Goal: Find specific page/section: Find specific page/section

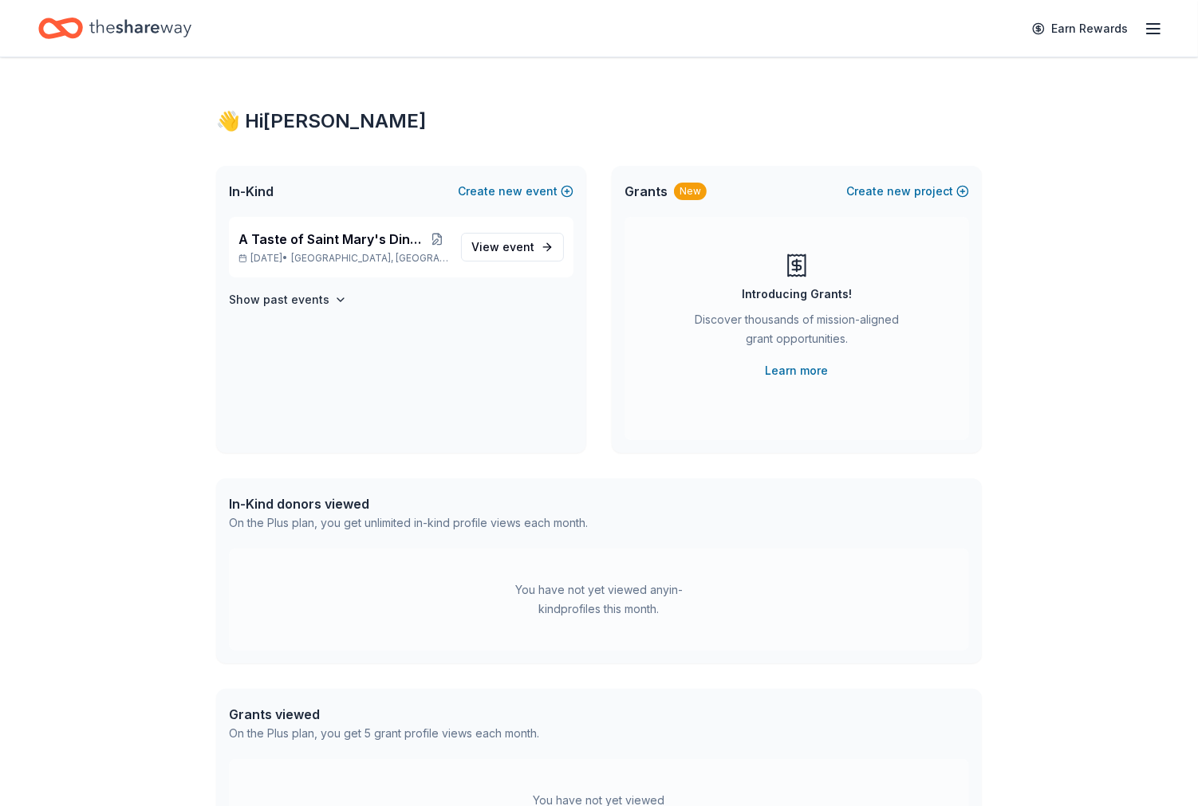
click at [1155, 27] on icon "button" at bounding box center [1152, 28] width 19 height 19
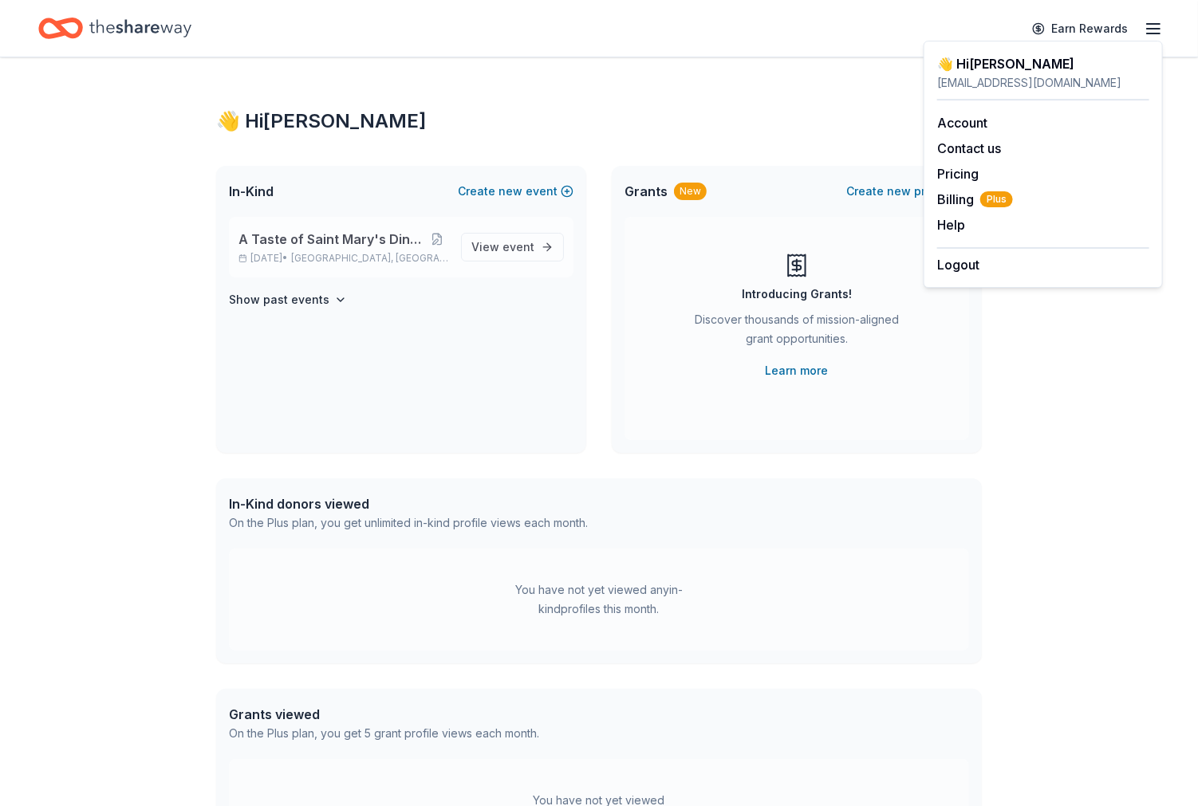
click at [319, 242] on span "A Taste of Saint Mary's Dinner & Auction" at bounding box center [331, 239] width 187 height 19
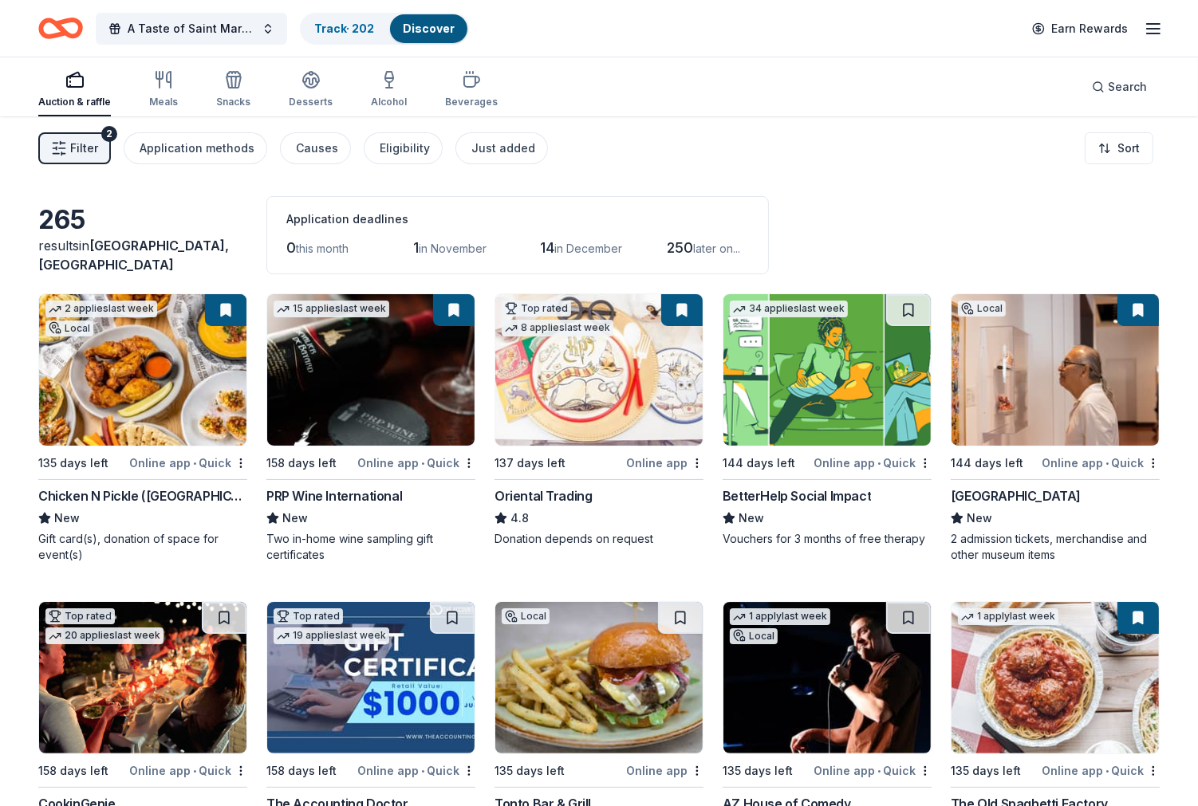
click at [1151, 29] on icon "button" at bounding box center [1152, 28] width 19 height 19
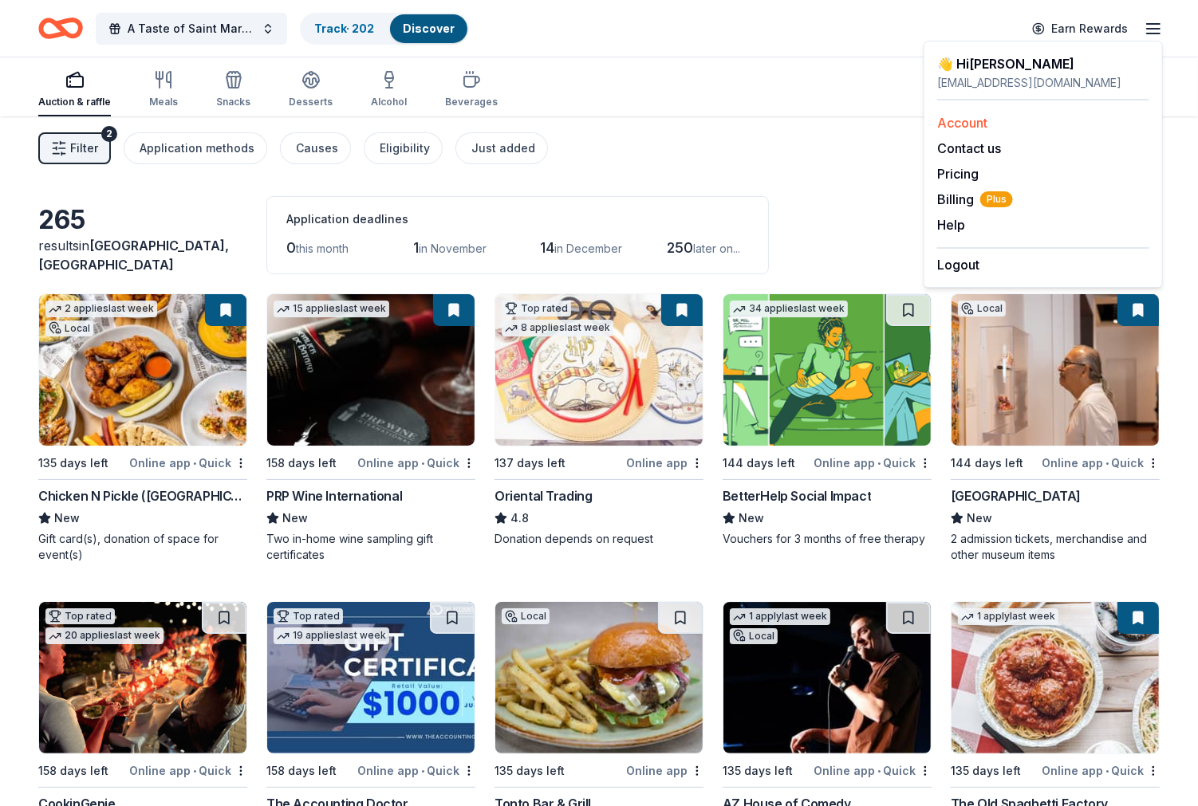
click at [977, 124] on link "Account" at bounding box center [962, 123] width 50 height 16
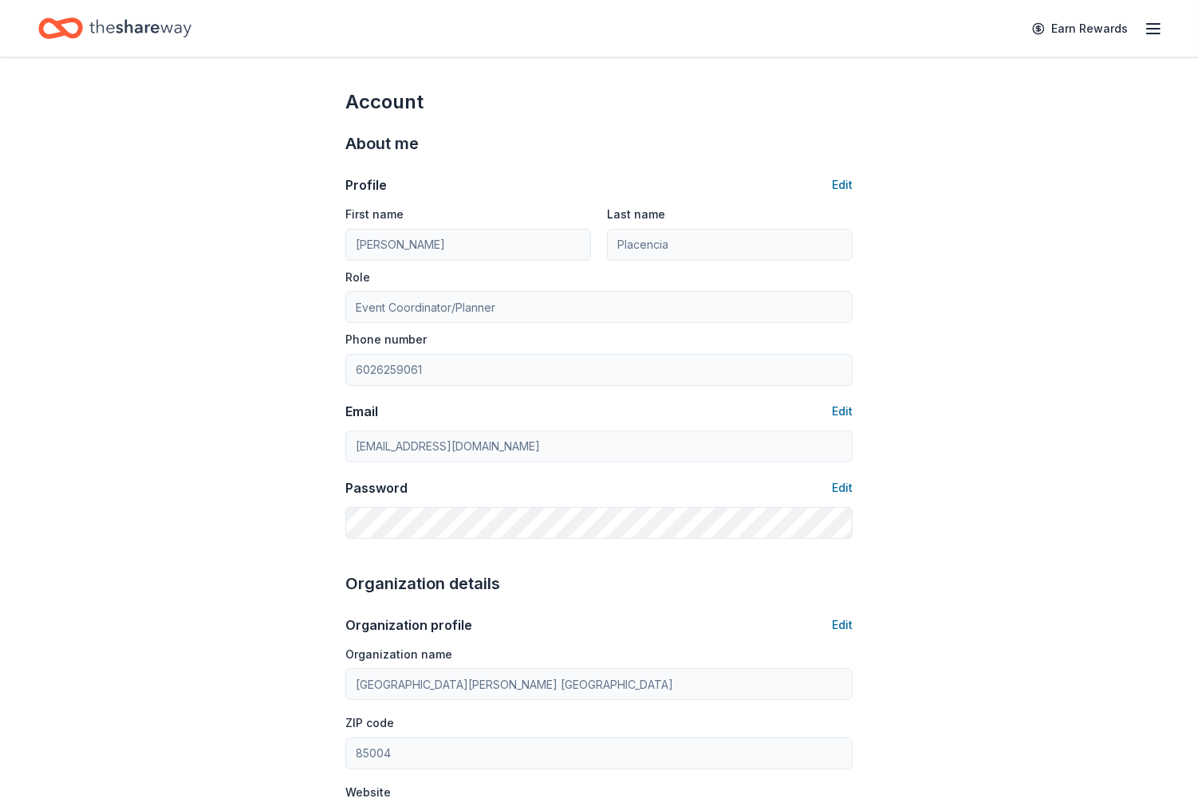
click at [1149, 29] on icon "button" at bounding box center [1152, 28] width 19 height 19
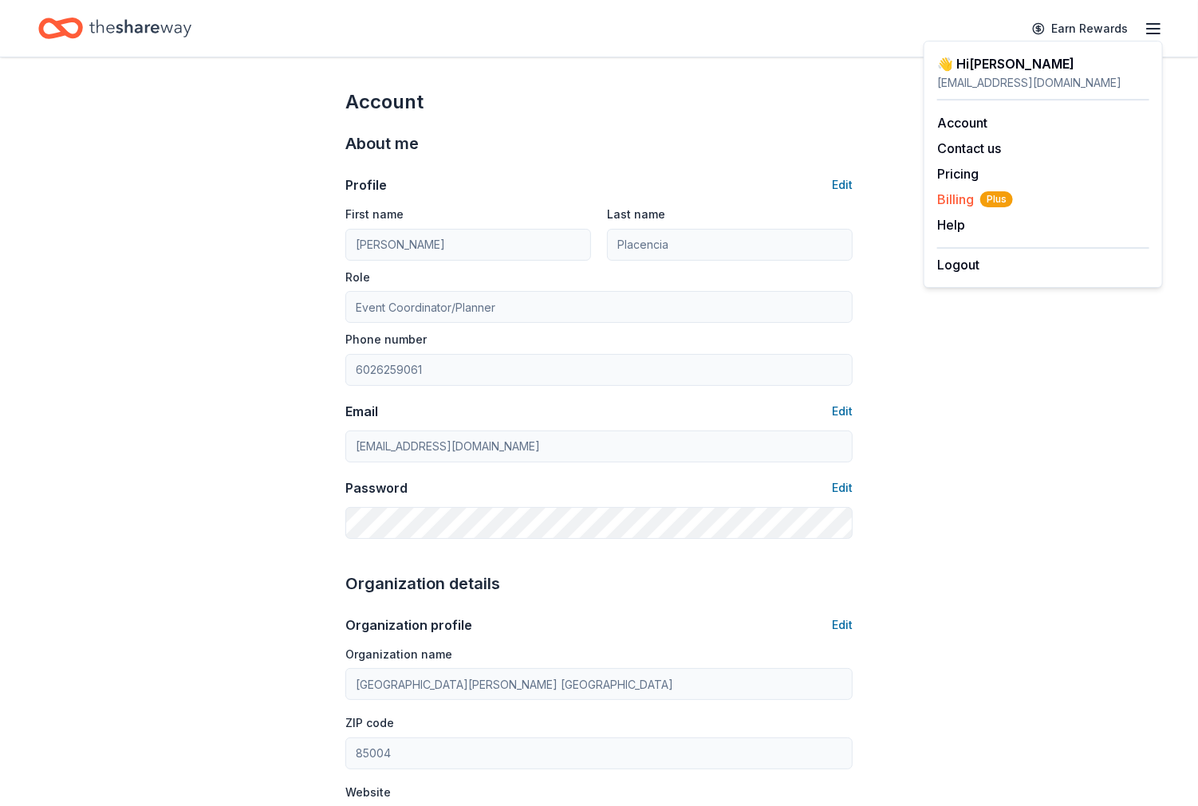
click at [963, 202] on span "Billing Plus" at bounding box center [975, 199] width 76 height 19
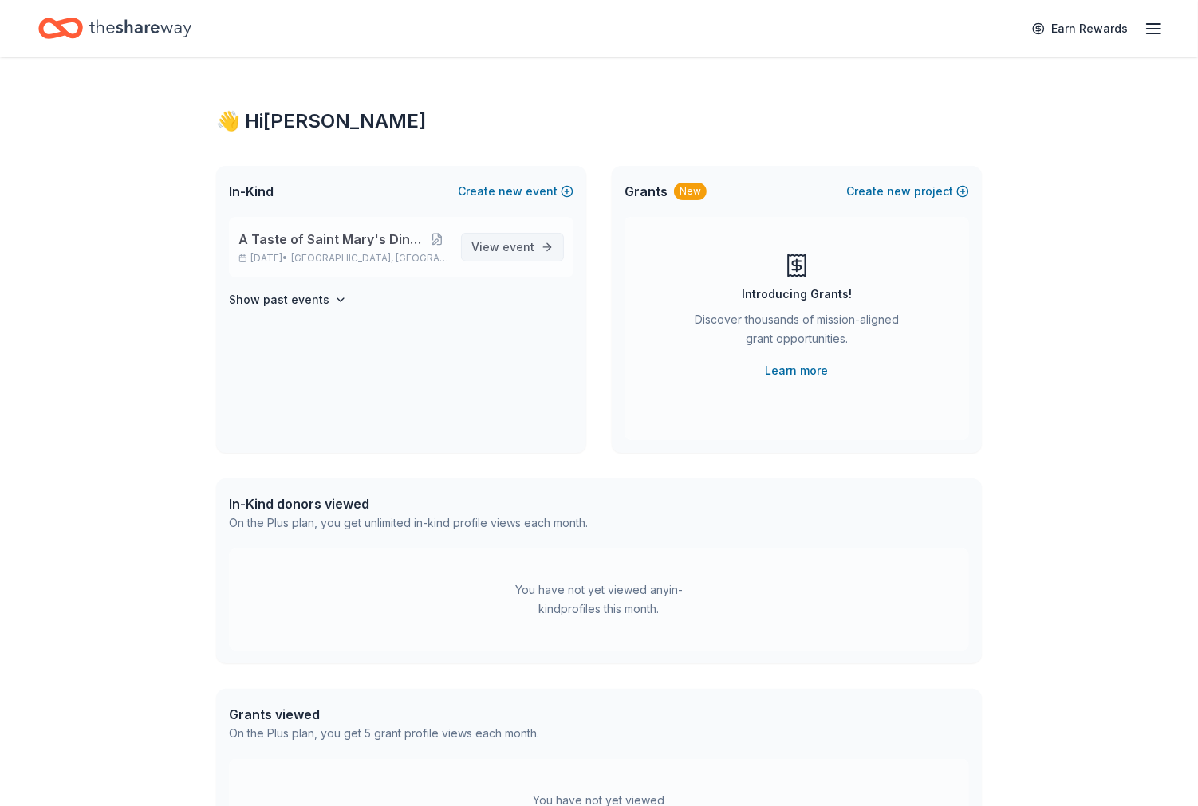
click at [500, 242] on span "View event" at bounding box center [502, 247] width 63 height 19
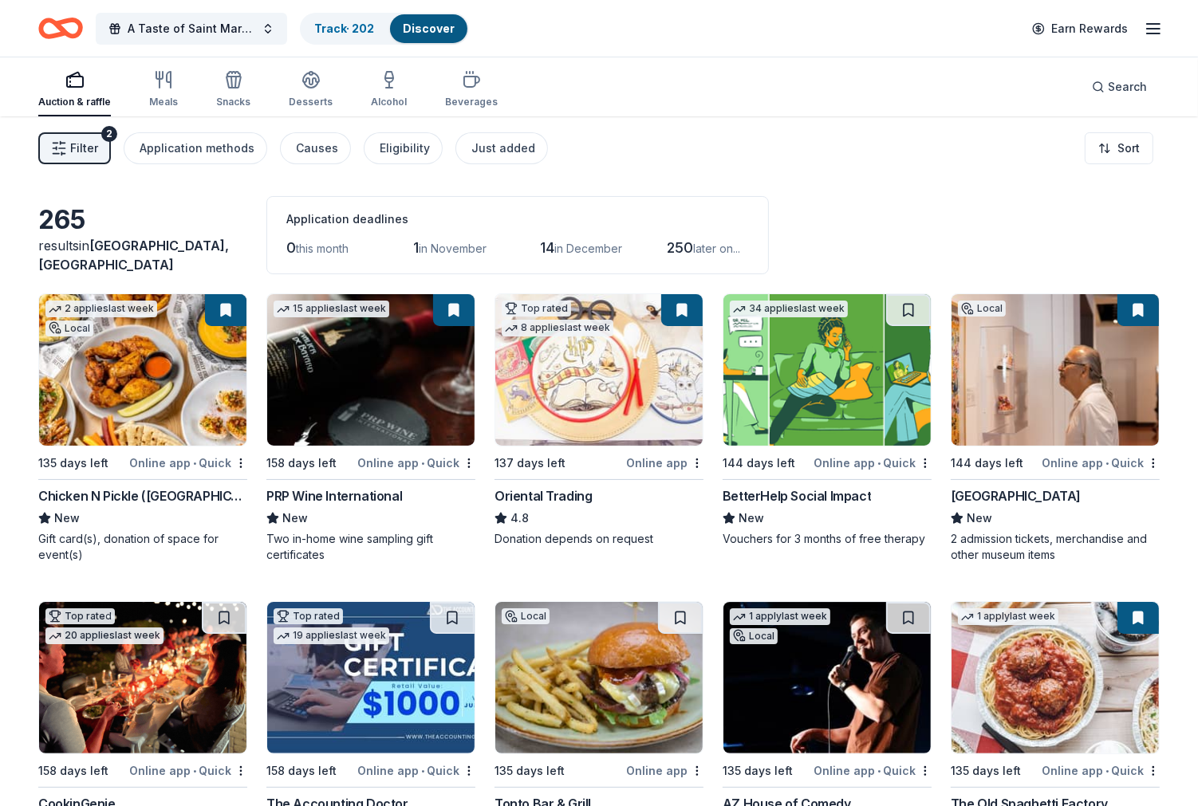
click at [234, 313] on button at bounding box center [225, 310] width 41 height 32
click at [332, 24] on link "Track · 202" at bounding box center [344, 29] width 60 height 14
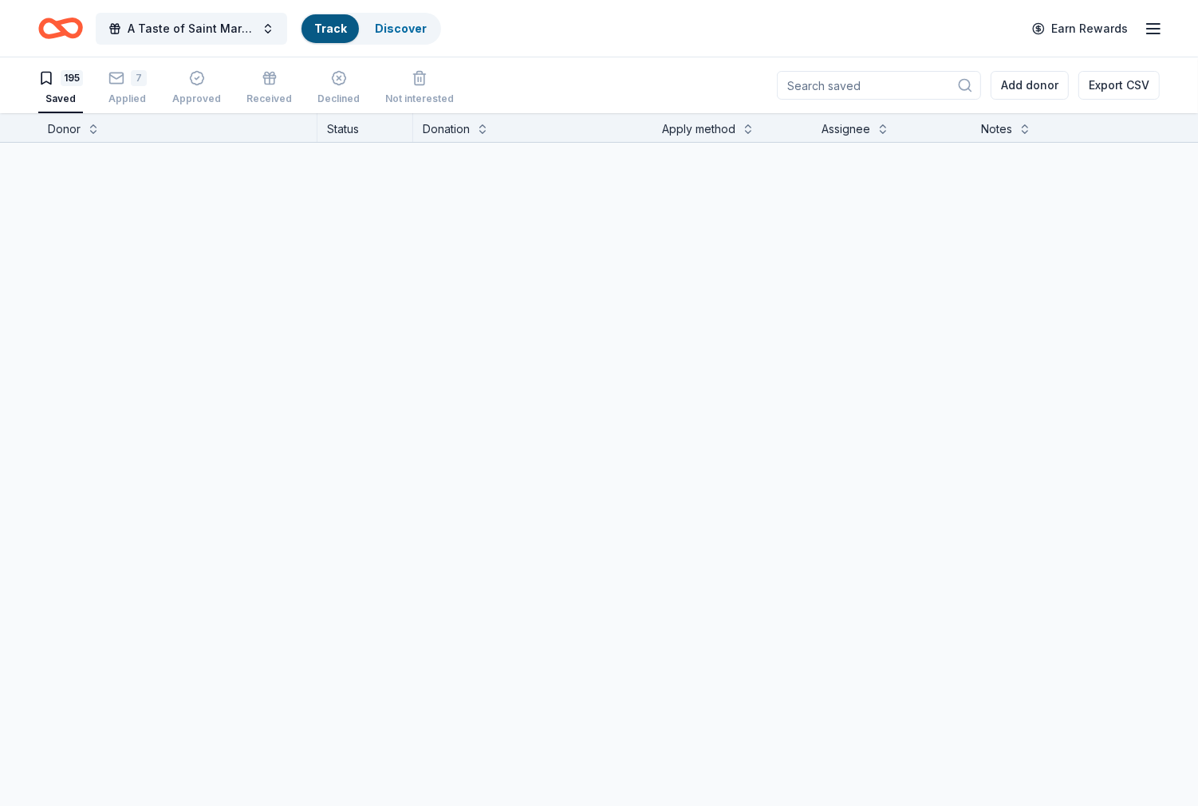
scroll to position [1, 0]
